Goal: Communication & Community: Answer question/provide support

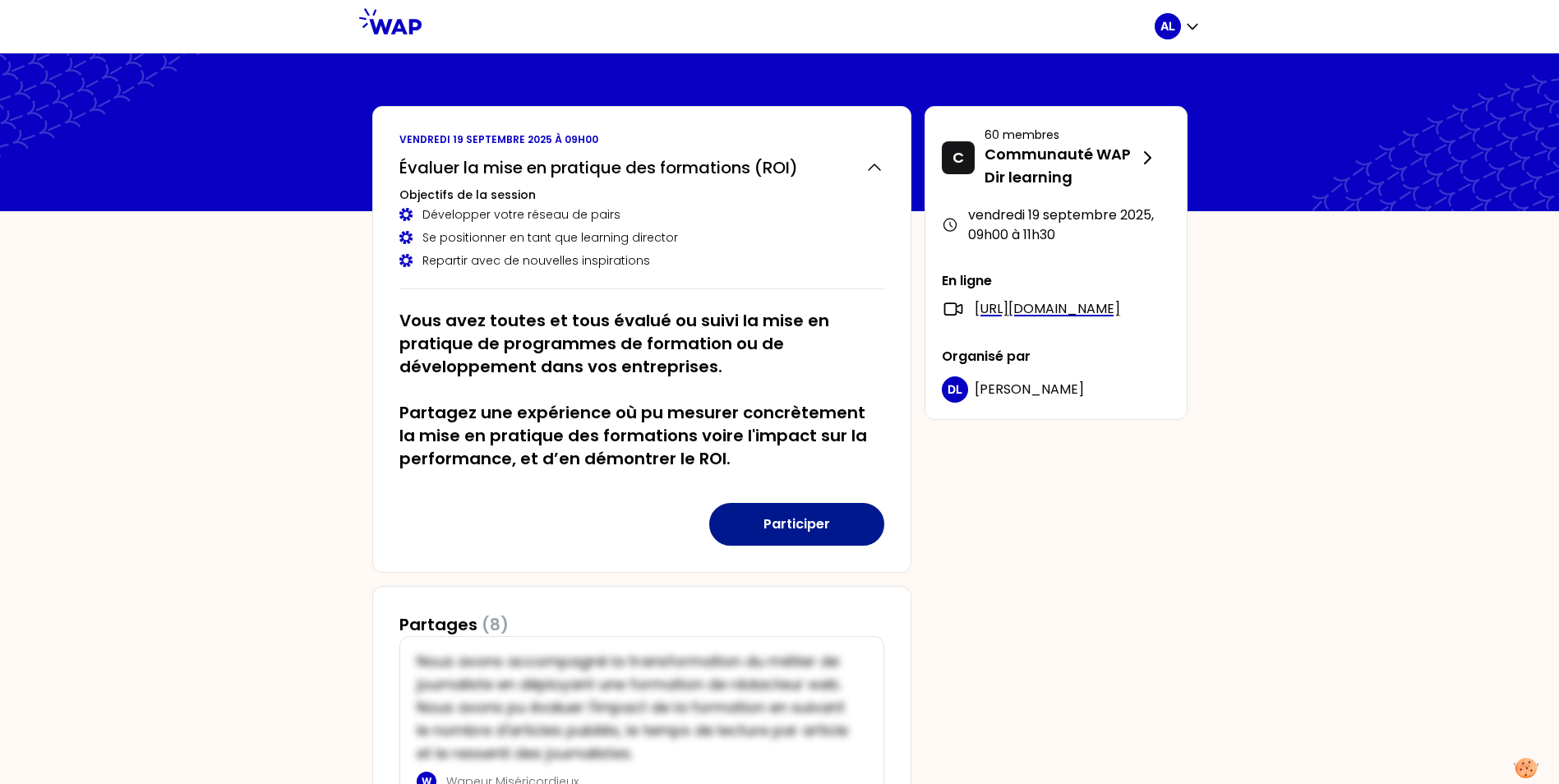
click at [763, 533] on button "Participer" at bounding box center [796, 523] width 175 height 43
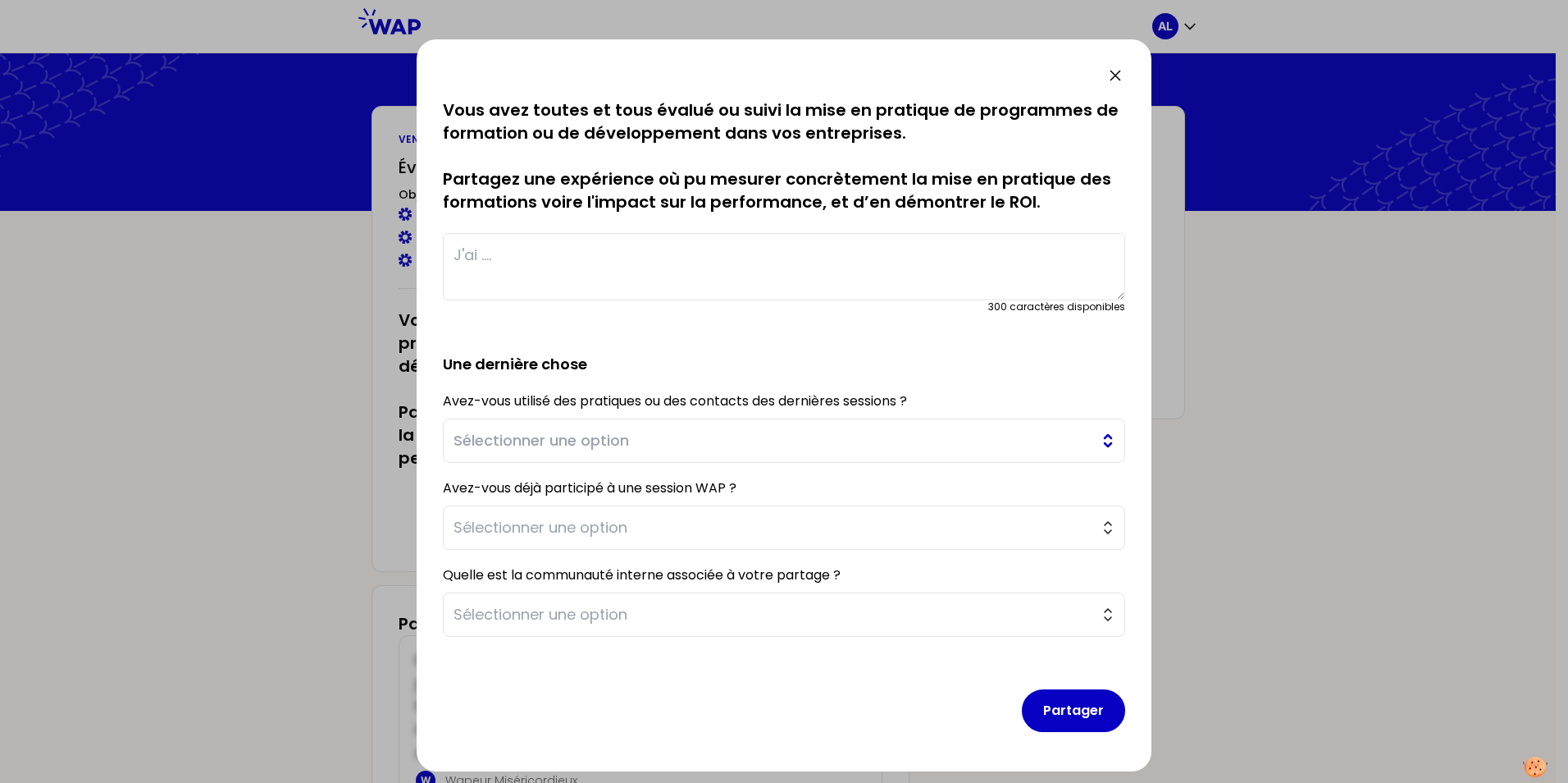
click at [540, 439] on span "Sélectionner une option" at bounding box center [773, 440] width 638 height 23
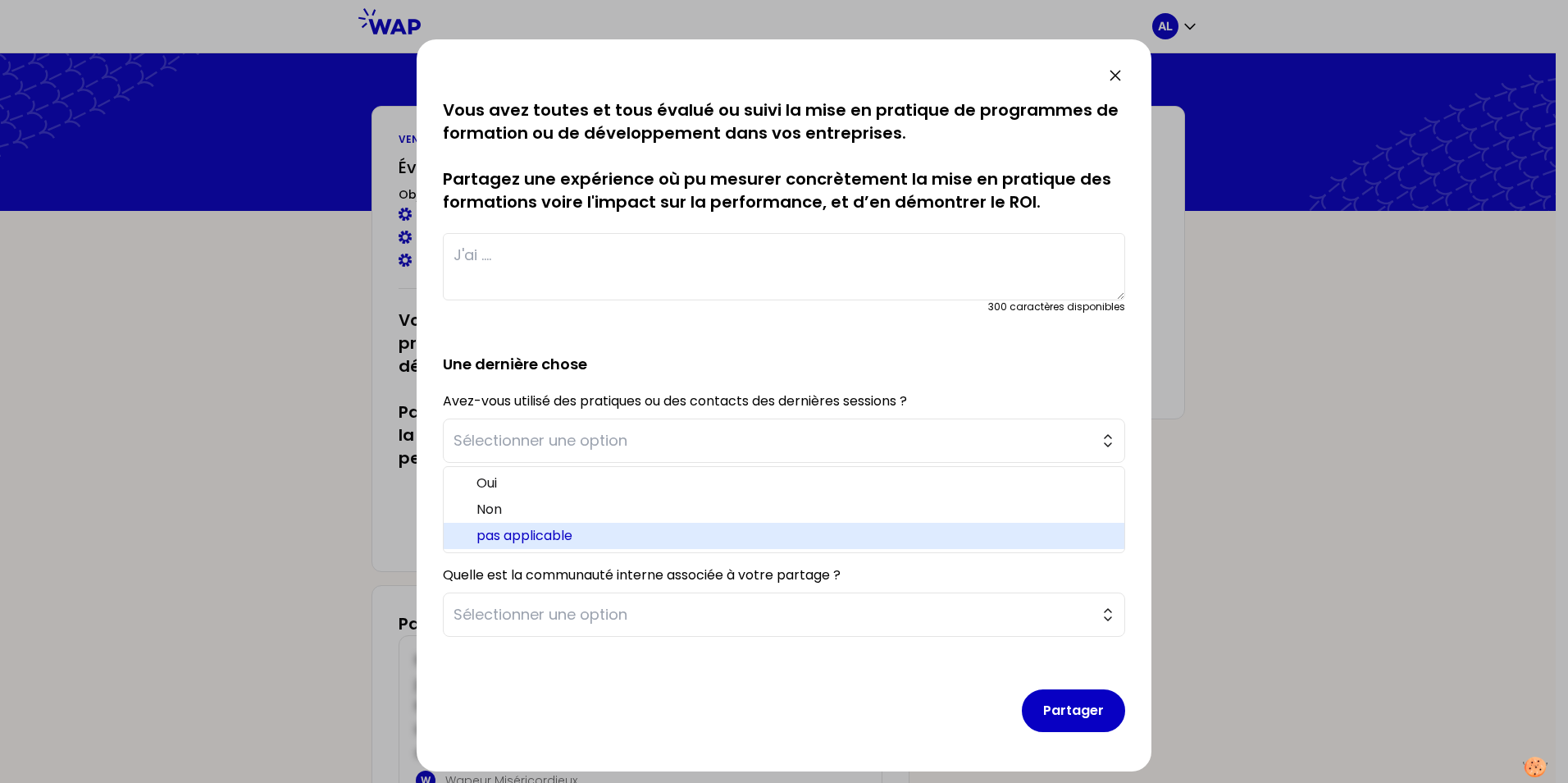
click at [510, 532] on span "pas applicable" at bounding box center [794, 536] width 635 height 20
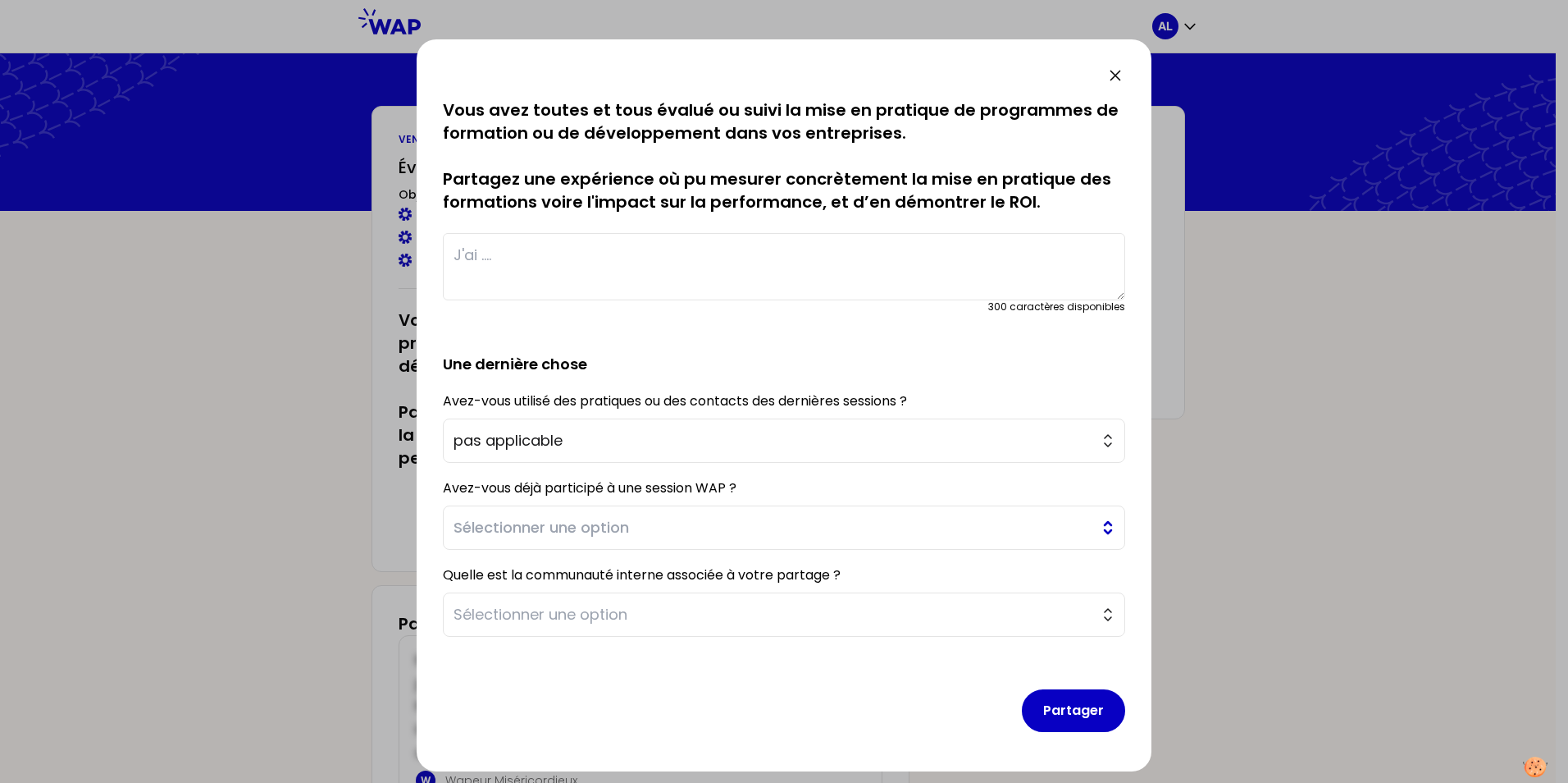
click at [510, 530] on span "Sélectionner une option" at bounding box center [773, 527] width 638 height 23
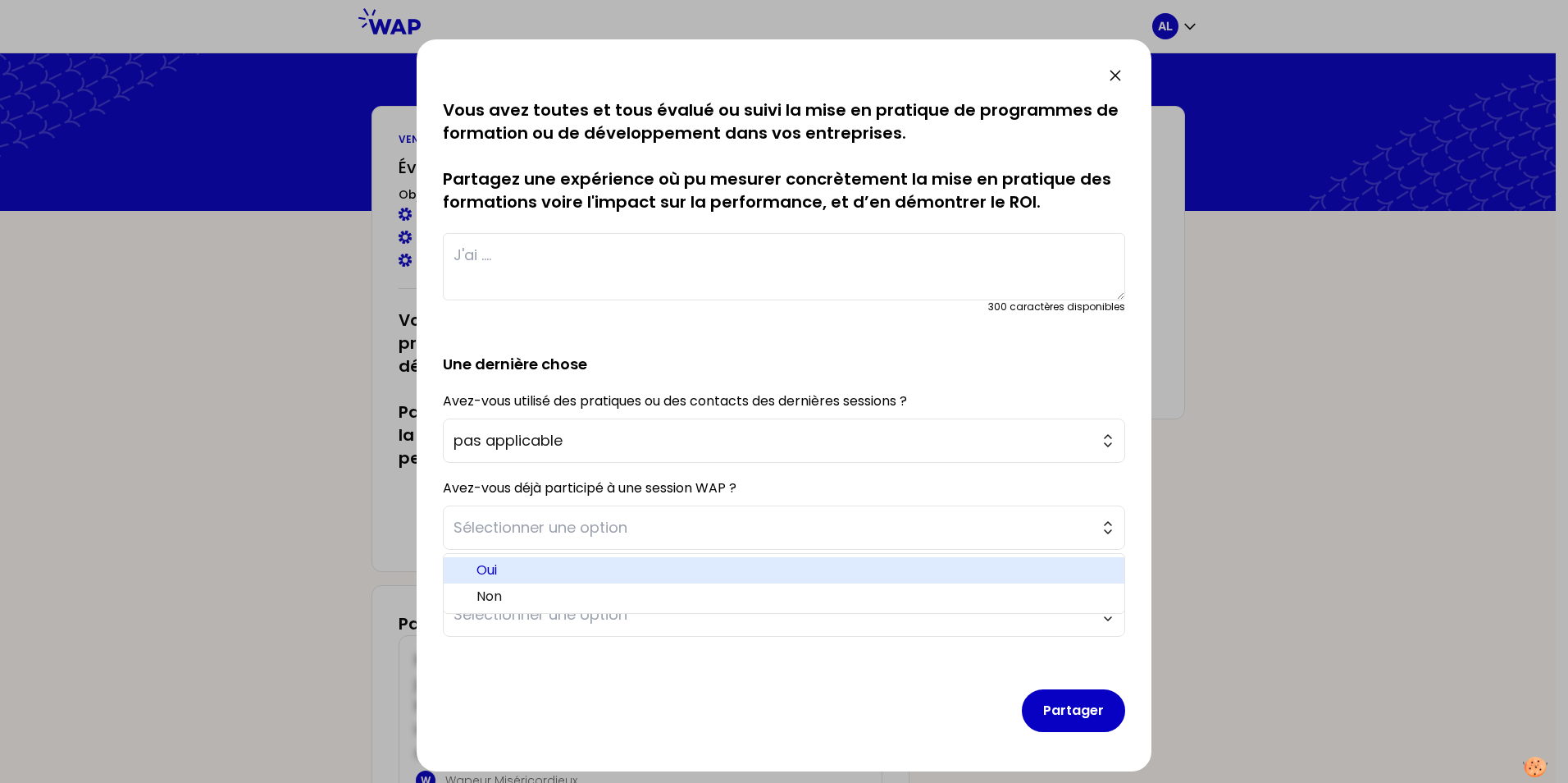
click at [500, 568] on span "Oui" at bounding box center [794, 571] width 635 height 20
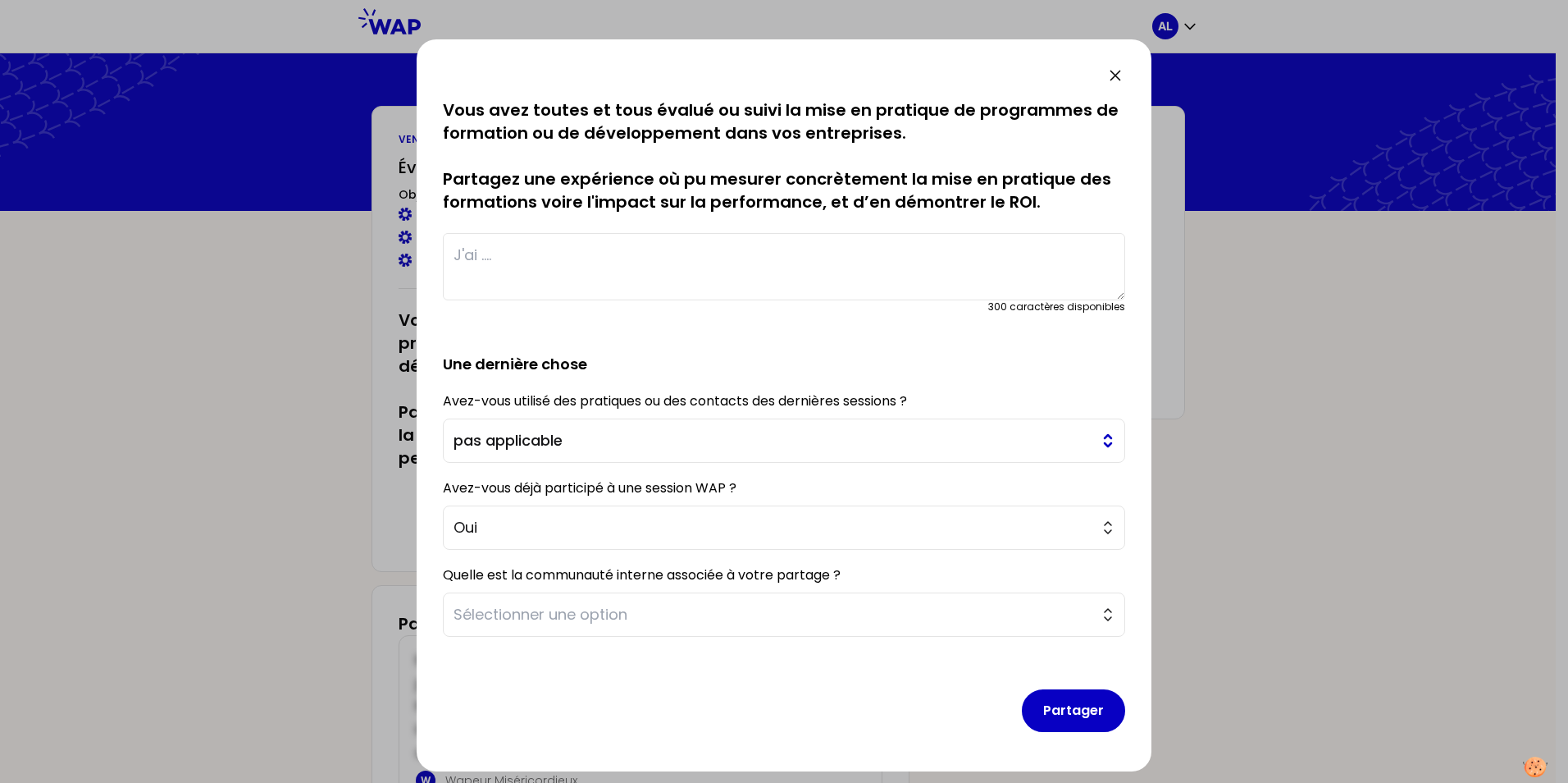
click at [547, 453] on button "pas applicable" at bounding box center [784, 440] width 682 height 44
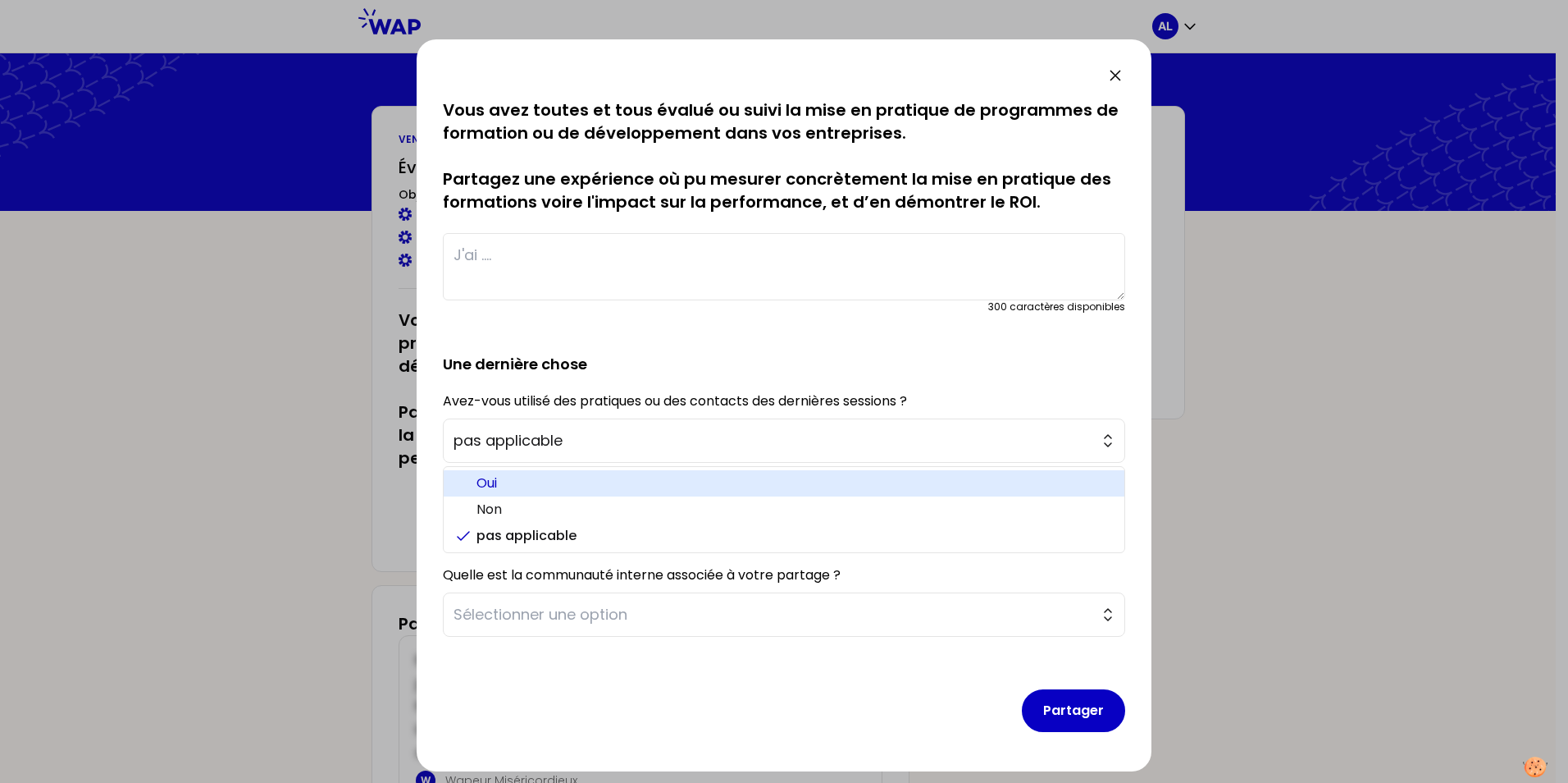
click at [514, 485] on span "Oui" at bounding box center [794, 484] width 635 height 20
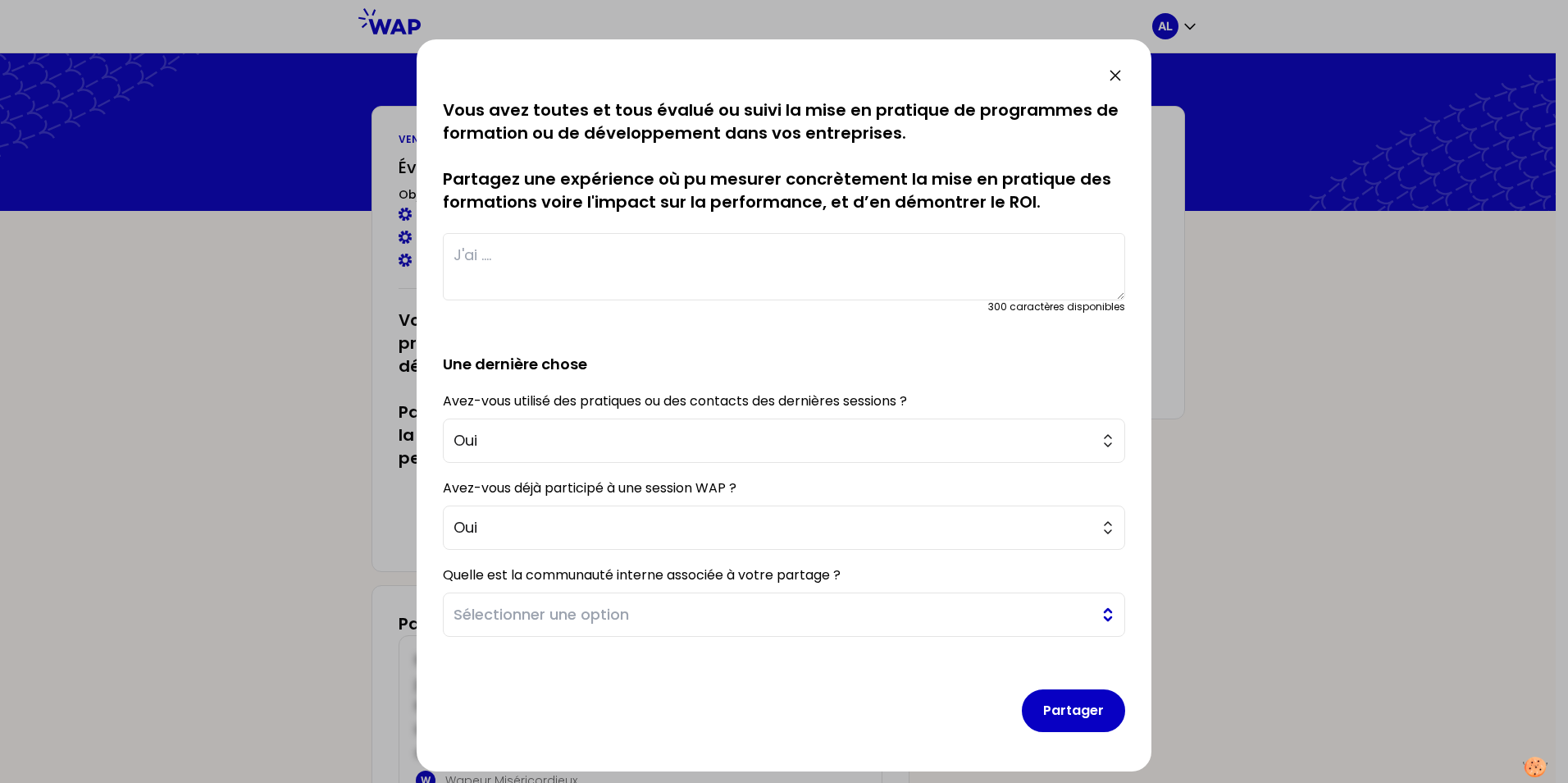
click at [525, 616] on span "Sélectionner une option" at bounding box center [773, 614] width 638 height 23
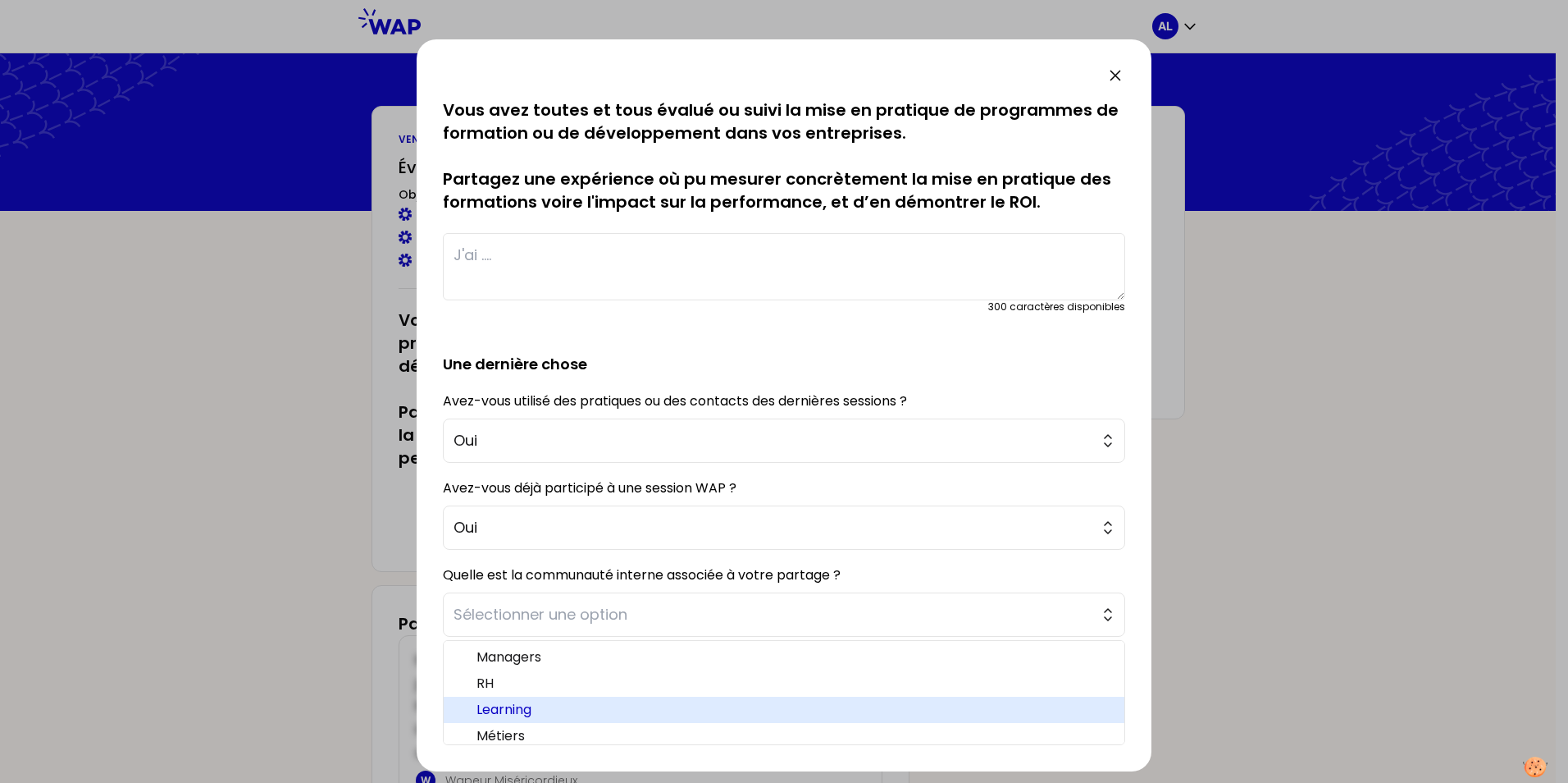
click at [541, 719] on span "Learning" at bounding box center [794, 710] width 635 height 20
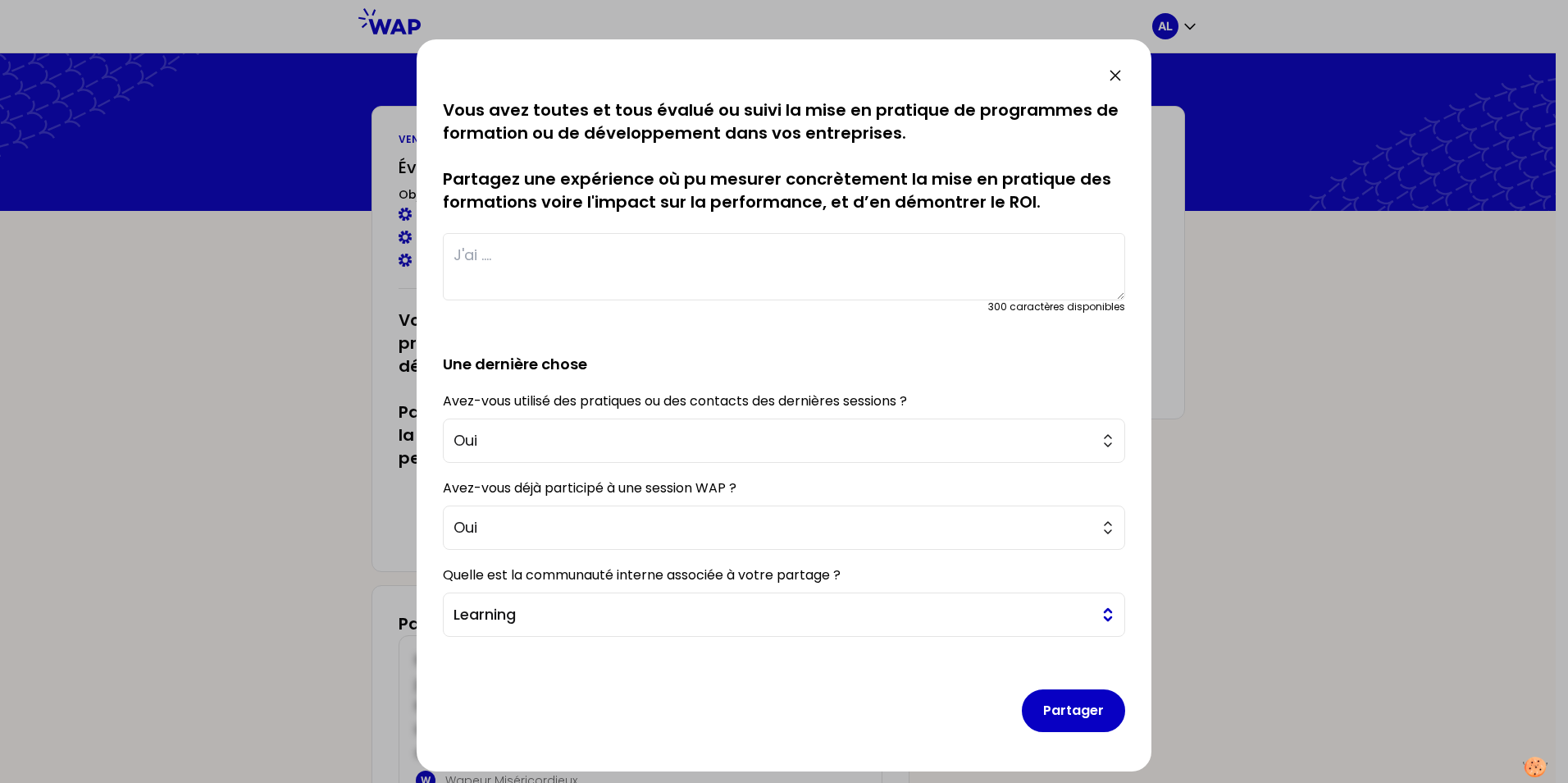
click at [649, 616] on span "Learning" at bounding box center [773, 614] width 638 height 23
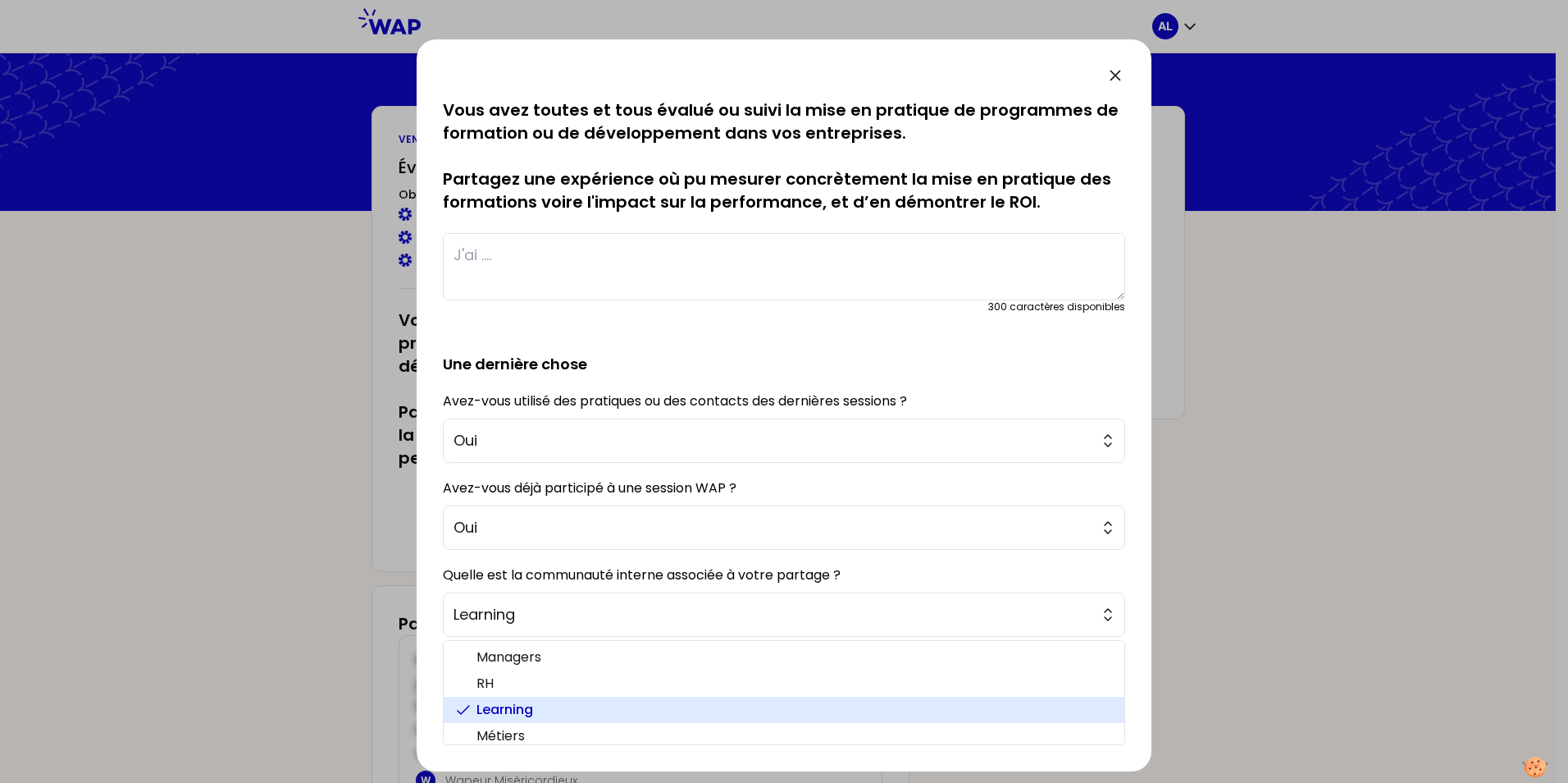
click at [513, 706] on span "Learning" at bounding box center [794, 710] width 635 height 20
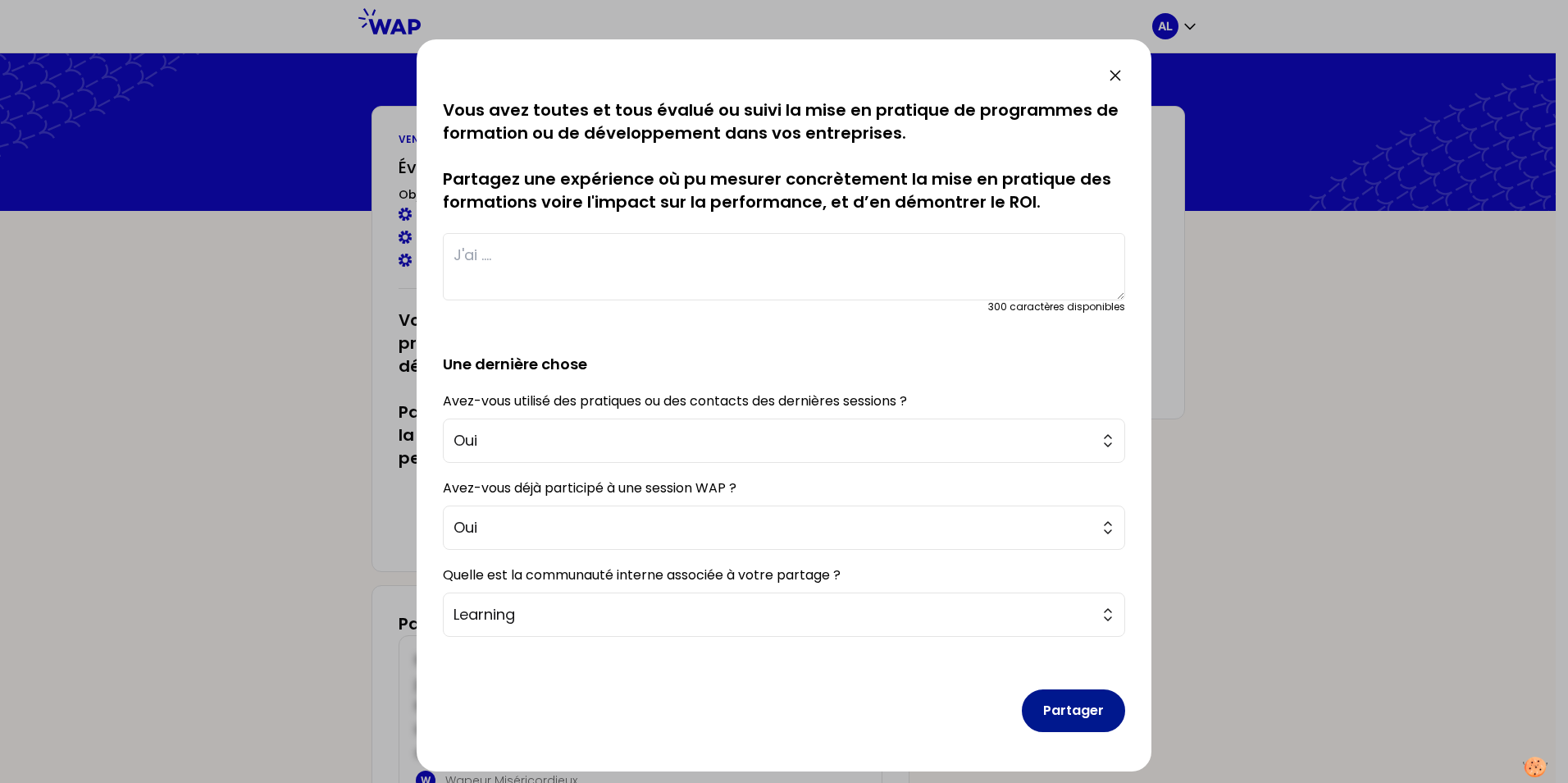
click at [1050, 719] on button "Partager" at bounding box center [1074, 710] width 103 height 43
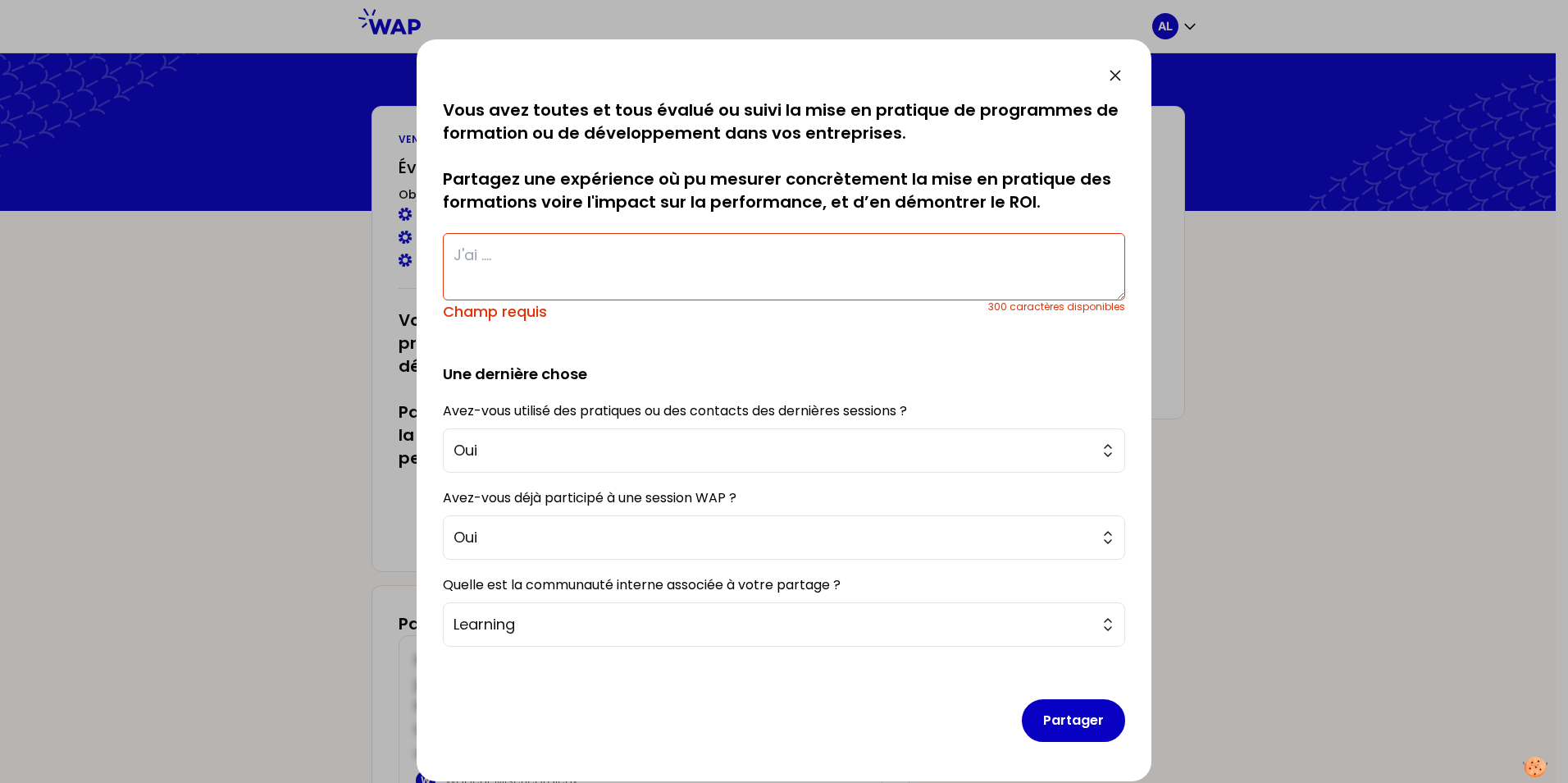
click at [510, 255] on textarea at bounding box center [784, 267] width 682 height 67
type textarea "H"
click at [522, 256] on textarea at bounding box center [784, 267] width 682 height 67
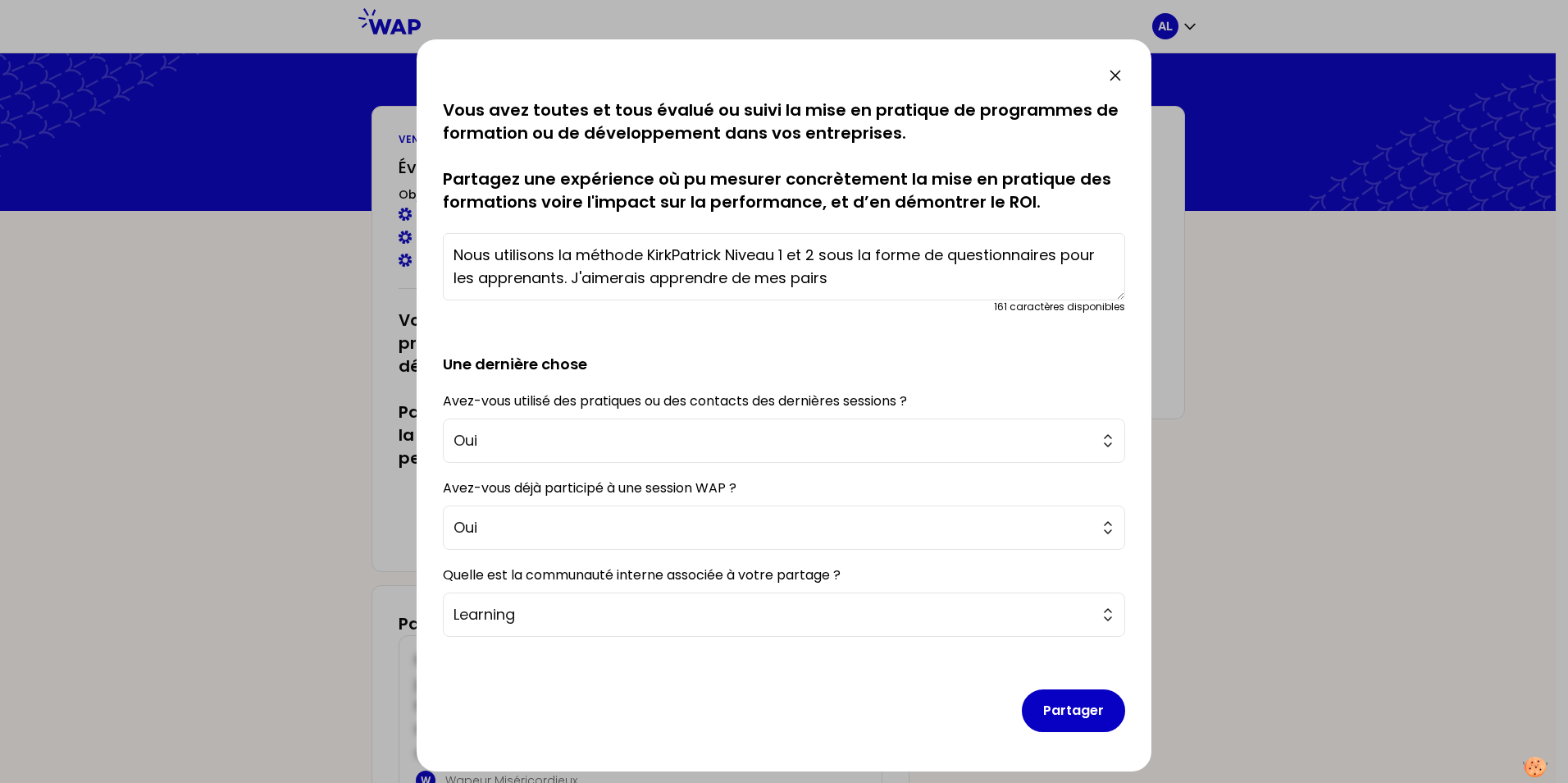
click at [1065, 254] on textarea "Nous utilisons la méthode KirkPatrick Niveau 1 et 2 sous la forme de questionna…" at bounding box center [784, 267] width 682 height 67
click at [943, 272] on textarea "Nous utilisons la méthode KirkPatrick Niveau 1 et 2 sous la forme de questionna…" at bounding box center [784, 267] width 682 height 67
click at [640, 279] on textarea "Nous utilisons la méthode KirkPatrick Niveau 1 et 2 sous la forme de questionna…" at bounding box center [784, 267] width 682 height 67
click at [1028, 279] on textarea "Nous utilisons la méthode KirkPatrick Niveau 1 et 2 sous la forme de questionna…" at bounding box center [784, 267] width 682 height 67
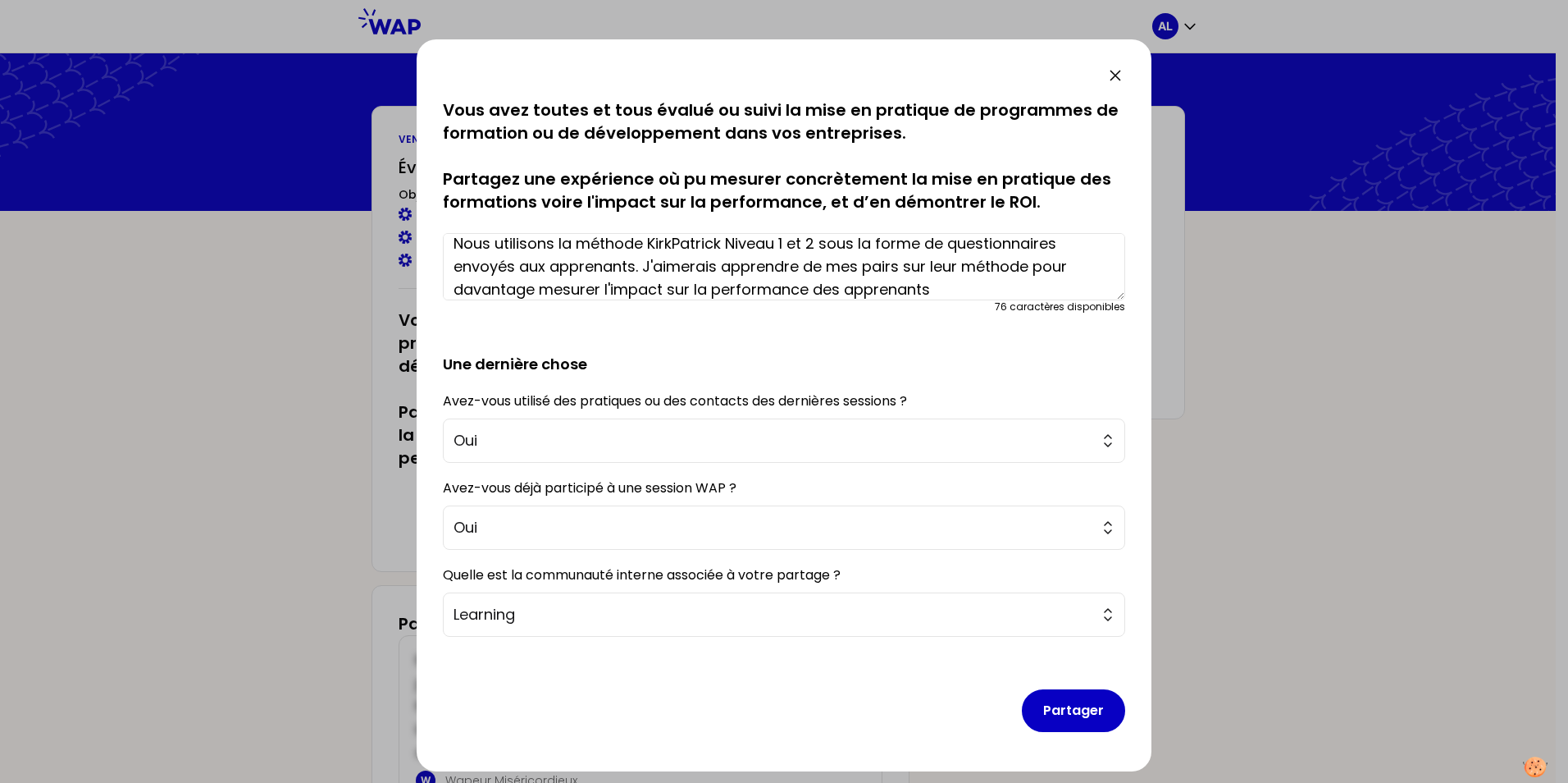
click at [666, 287] on textarea "Nous utilisons la méthode KirkPatrick Niveau 1 et 2 sous la forme de questionna…" at bounding box center [784, 267] width 682 height 67
click at [936, 286] on textarea "Nous utilisons la méthode KirkPatrick Niveau 1 et 2 sous la forme de questionna…" at bounding box center [784, 267] width 682 height 67
click at [645, 267] on textarea "Nous utilisons la méthode KirkPatrick Niveau 1 et 2 sous la forme de questionna…" at bounding box center [784, 267] width 682 height 67
click at [959, 268] on textarea "Nous utilisons la méthode KirkPatrick Niveau 1 et 2 sous la forme de questionna…" at bounding box center [784, 267] width 682 height 67
click at [1036, 265] on textarea "Nous utilisons la méthode KirkPatrick Niveau 1 et 2 sous la forme de questionna…" at bounding box center [784, 267] width 682 height 67
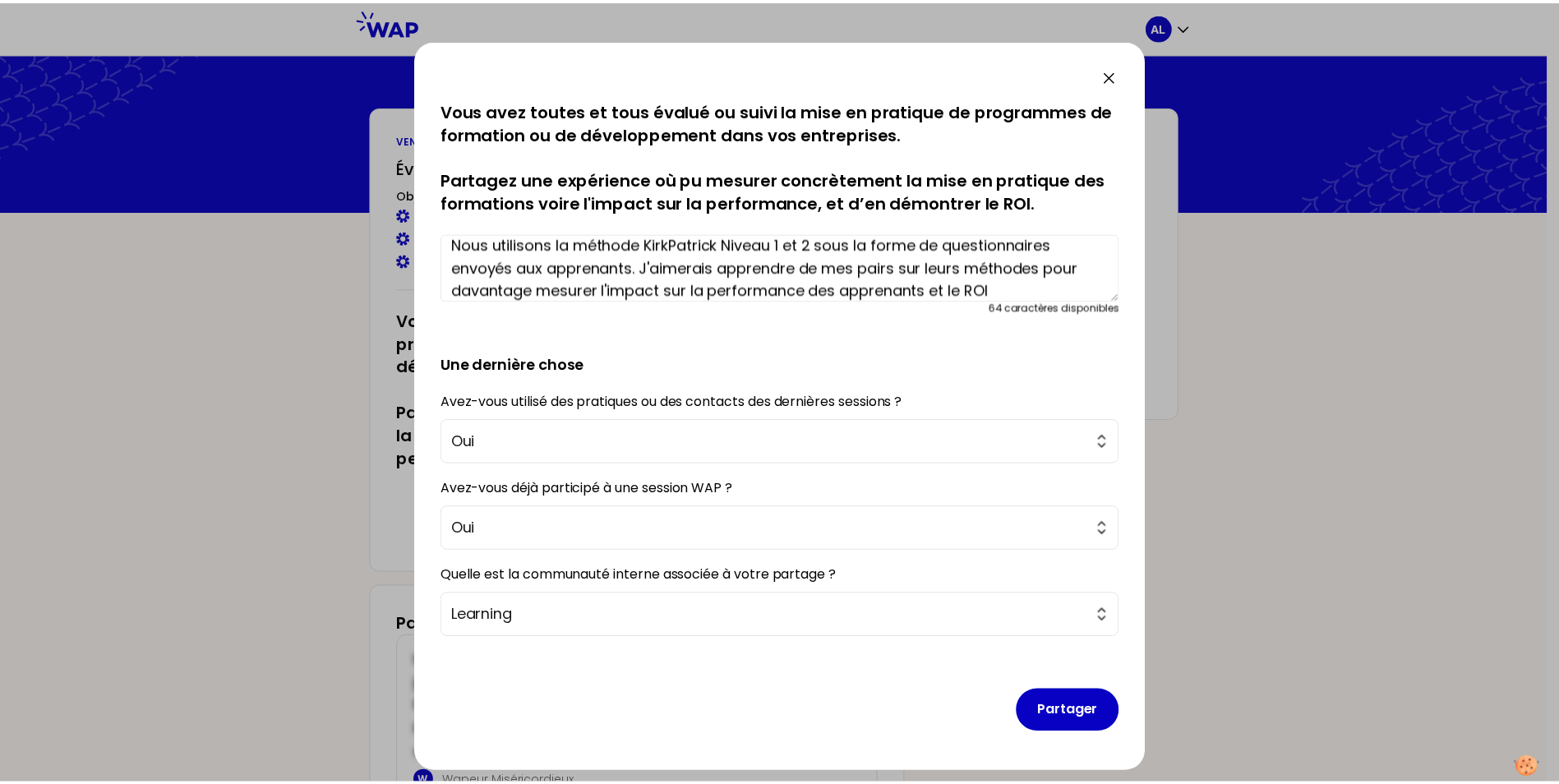
scroll to position [23, 0]
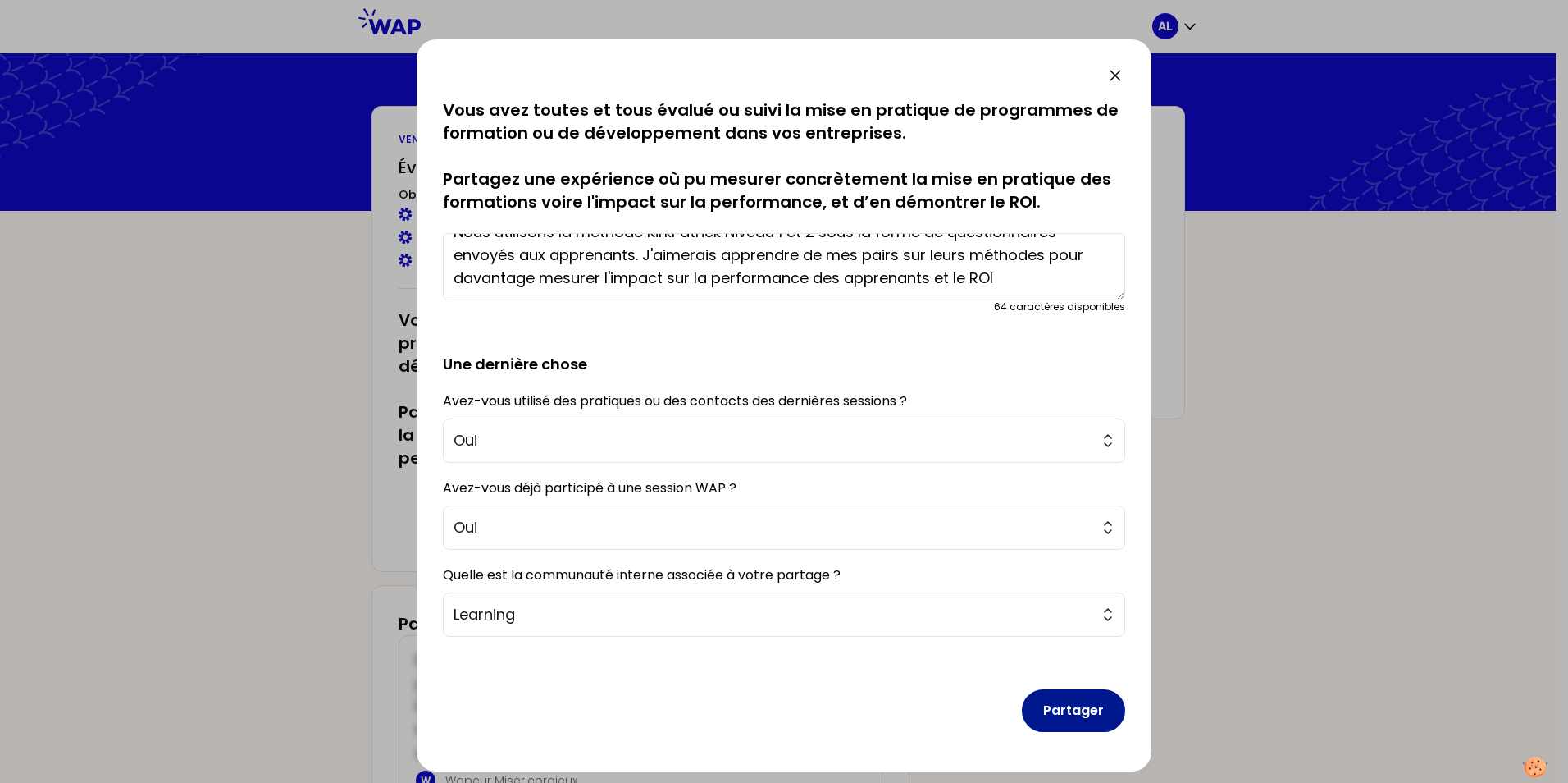
type textarea "Nous utilisons la méthode KirkPatrick Niveau 1 et 2 sous la forme de questionna…"
click at [1063, 713] on button "Partager" at bounding box center [1074, 710] width 103 height 43
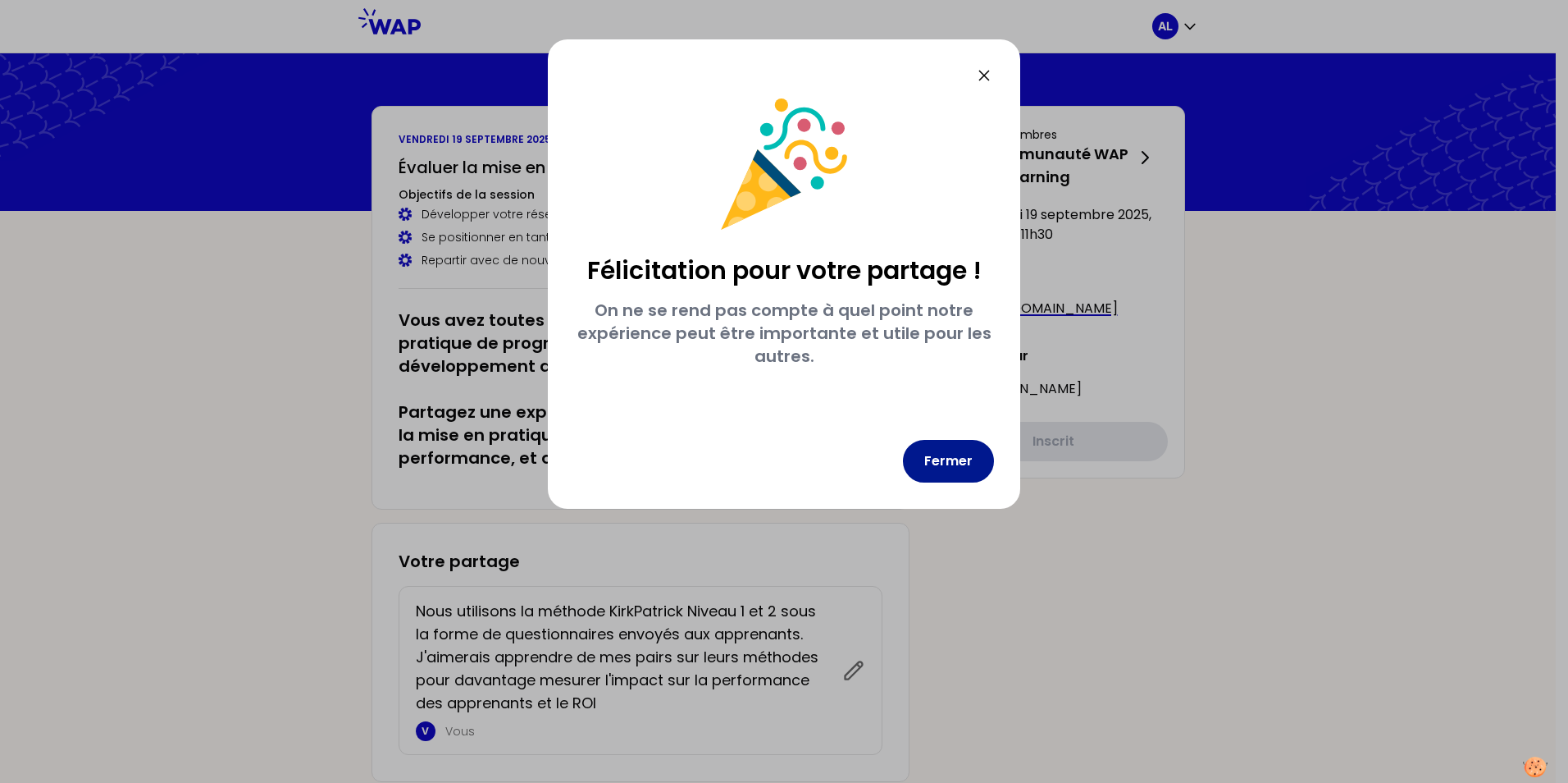
click at [941, 467] on button "Fermer" at bounding box center [949, 461] width 91 height 43
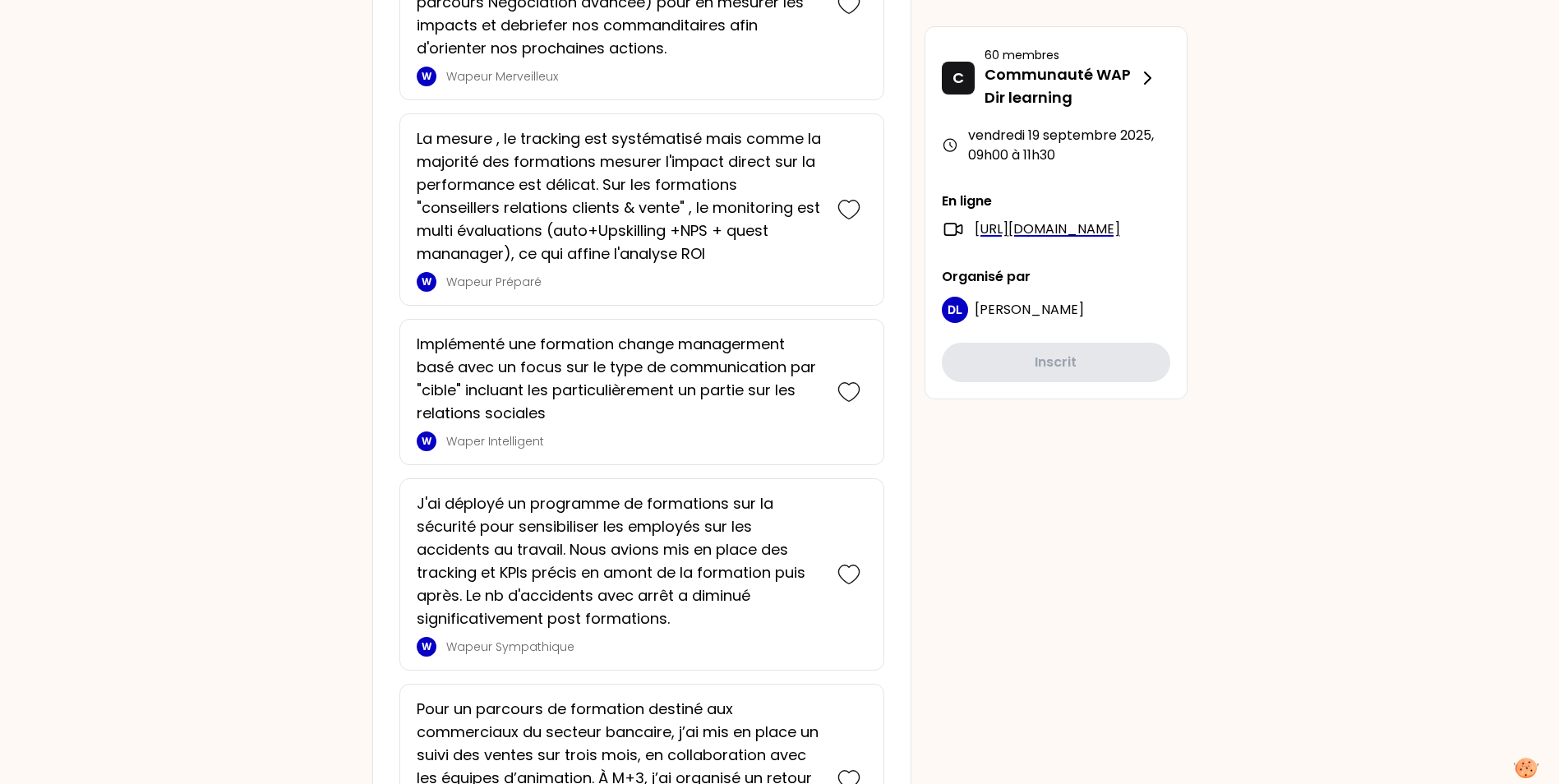
scroll to position [1082, 0]
